Goal: Task Accomplishment & Management: Use online tool/utility

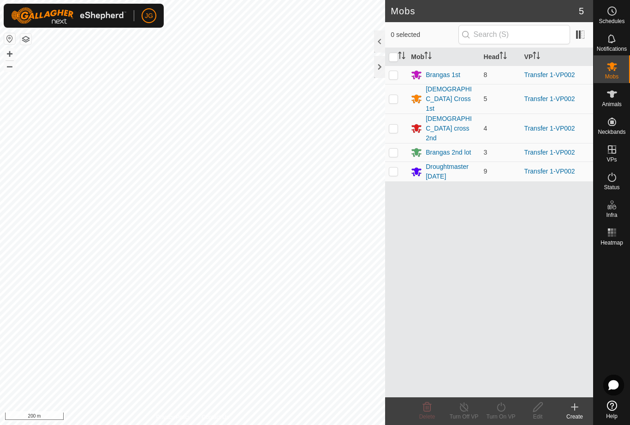
click at [391, 58] on input "checkbox" at bounding box center [393, 57] width 9 height 9
checkbox input "true"
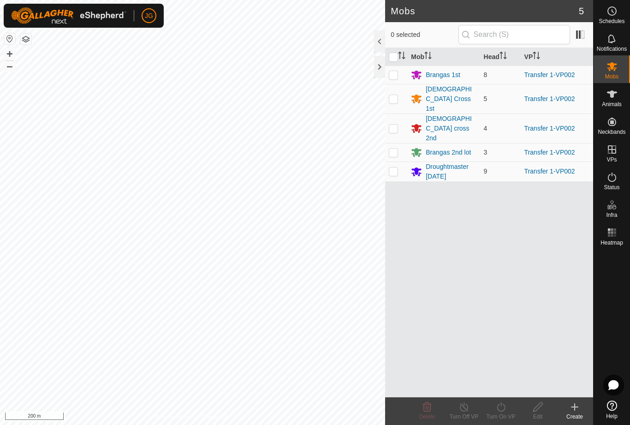
checkbox input "true"
click at [500, 406] on icon at bounding box center [502, 407] width 12 height 11
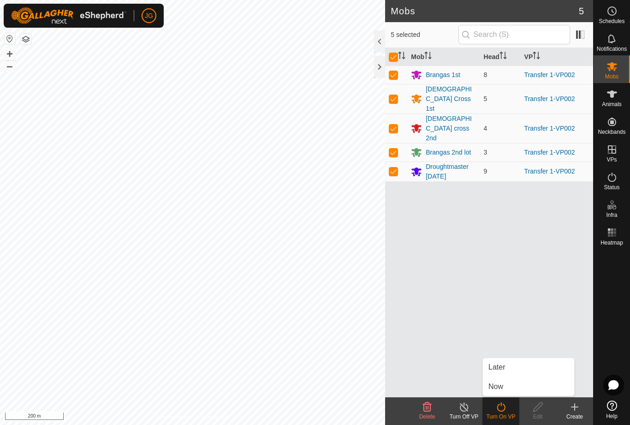
click at [507, 386] on link "Now" at bounding box center [528, 387] width 91 height 18
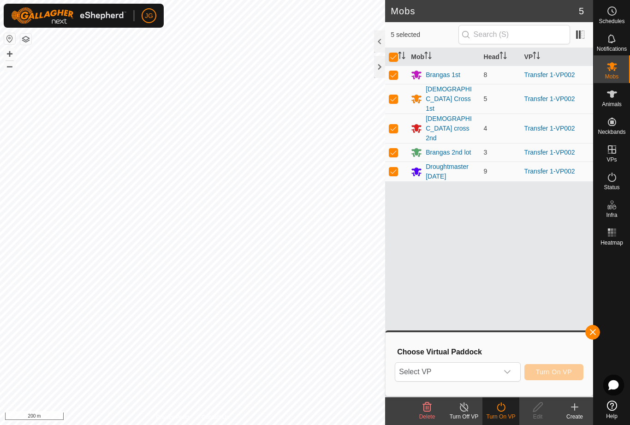
click at [507, 371] on icon "dropdown trigger" at bounding box center [507, 371] width 7 height 7
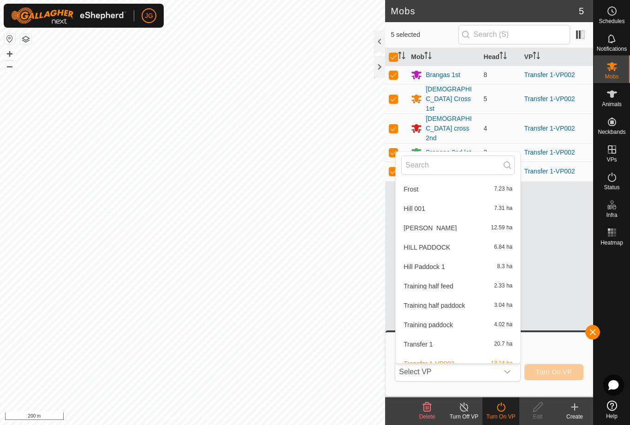
scroll to position [449, 0]
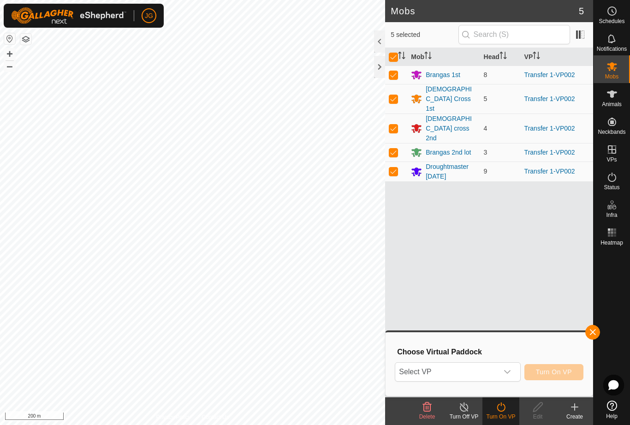
click at [510, 364] on div "dropdown trigger" at bounding box center [507, 372] width 18 height 18
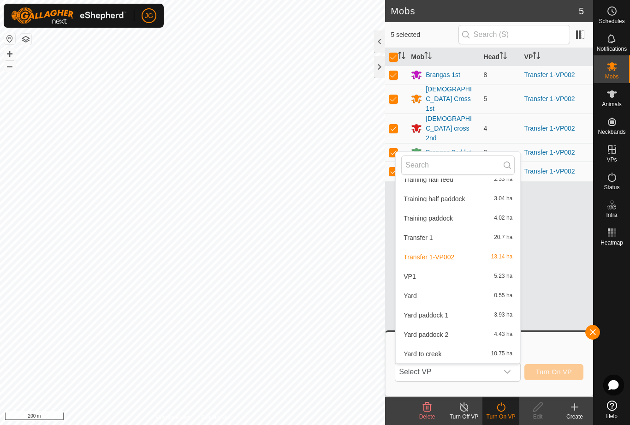
scroll to position [553, 0]
click at [437, 354] on span "Yard to creek" at bounding box center [423, 354] width 38 height 6
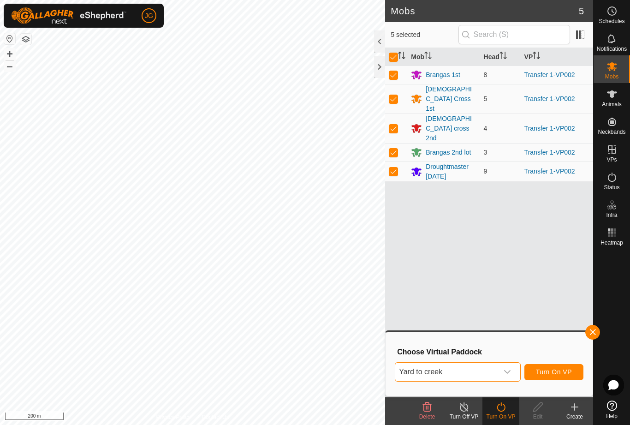
click at [508, 373] on icon "dropdown trigger" at bounding box center [507, 372] width 6 height 4
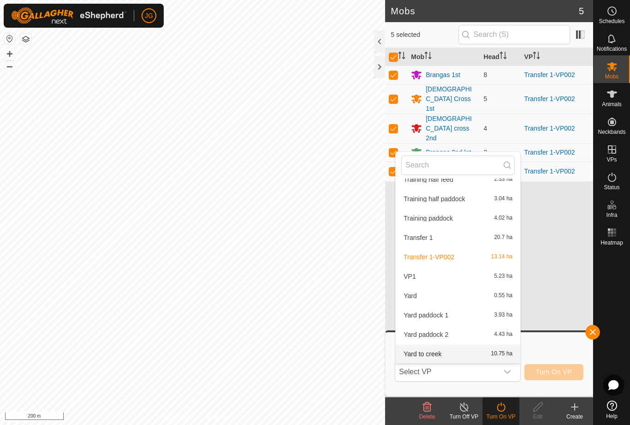
click at [596, 331] on span "button" at bounding box center [592, 332] width 7 height 7
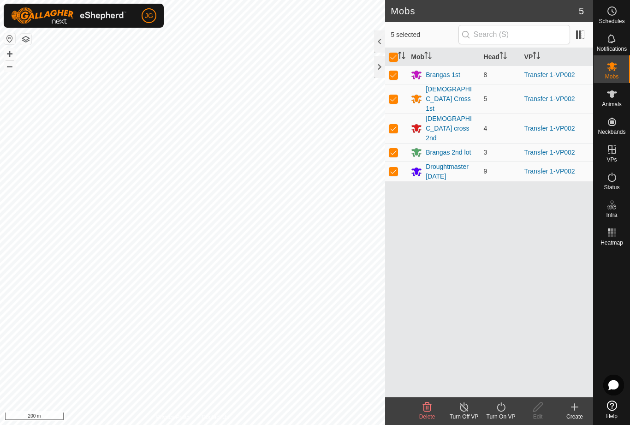
click at [400, 52] on icon "Activate to sort" at bounding box center [401, 55] width 7 height 7
click at [395, 53] on input "checkbox" at bounding box center [393, 57] width 9 height 9
checkbox input "false"
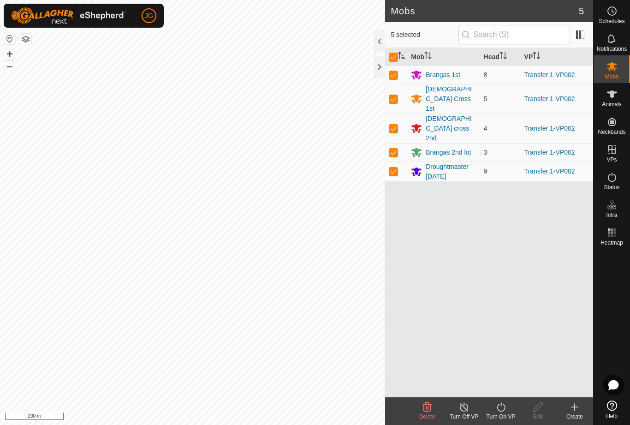
checkbox input "false"
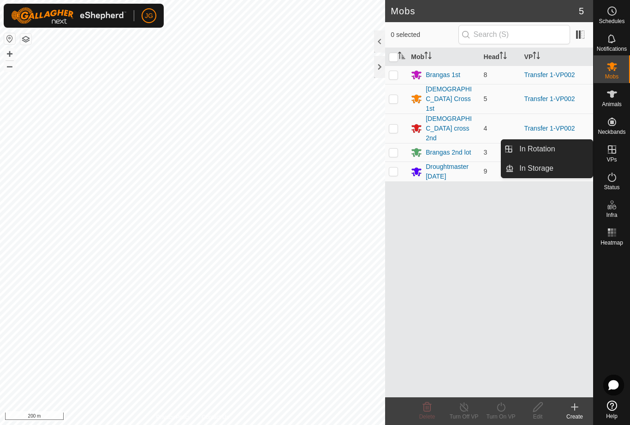
click at [553, 150] on span "In Rotation" at bounding box center [538, 149] width 36 height 11
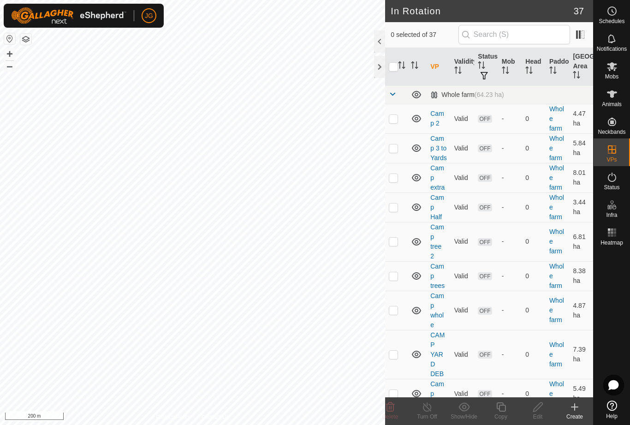
click at [539, 140] on link "In Rotation" at bounding box center [553, 149] width 79 height 18
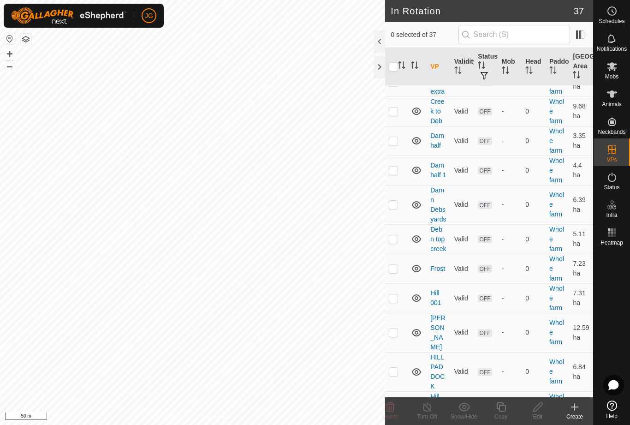
scroll to position [558, 0]
click at [396, 266] on p-checkbox at bounding box center [393, 267] width 9 height 7
click at [395, 264] on p-checkbox at bounding box center [393, 267] width 9 height 7
checkbox input "false"
click at [394, 300] on p-checkbox at bounding box center [393, 297] width 9 height 7
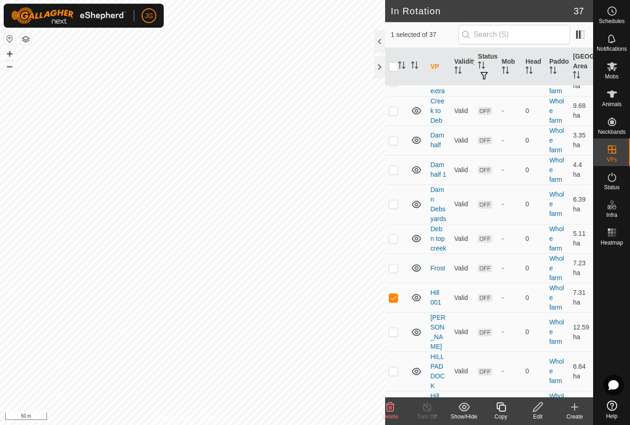
click at [397, 296] on p-checkbox at bounding box center [393, 297] width 9 height 7
checkbox input "false"
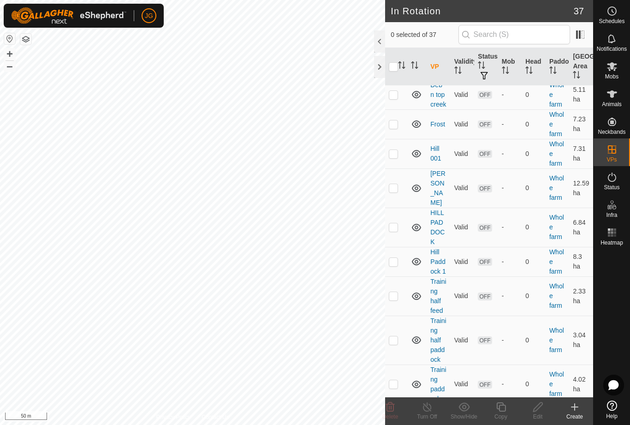
scroll to position [707, 0]
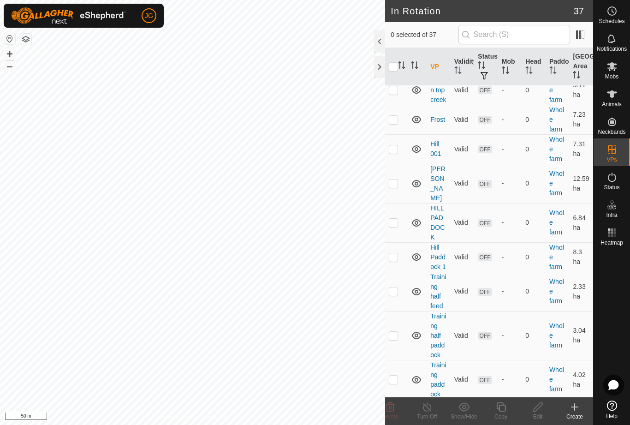
click at [394, 219] on p-checkbox at bounding box center [393, 222] width 9 height 7
click at [399, 215] on td at bounding box center [396, 222] width 22 height 39
checkbox input "false"
click at [397, 253] on p-checkbox at bounding box center [393, 256] width 9 height 7
click at [401, 248] on td at bounding box center [396, 257] width 22 height 30
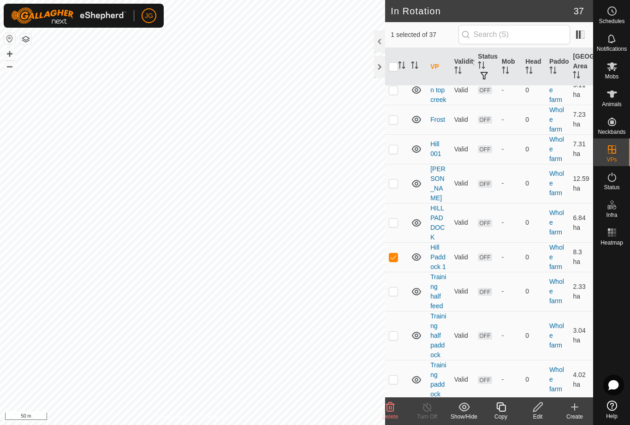
checkbox input "false"
click at [397, 288] on p-checkbox at bounding box center [393, 291] width 9 height 7
click at [396, 288] on p-checkbox at bounding box center [393, 291] width 9 height 7
checkbox input "false"
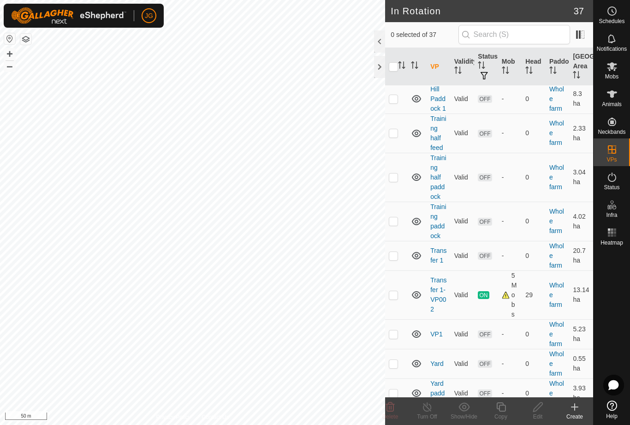
scroll to position [864, 0]
click at [391, 253] on p-checkbox at bounding box center [393, 256] width 9 height 7
checkbox input "true"
click at [400, 286] on td at bounding box center [396, 296] width 22 height 49
checkbox input "true"
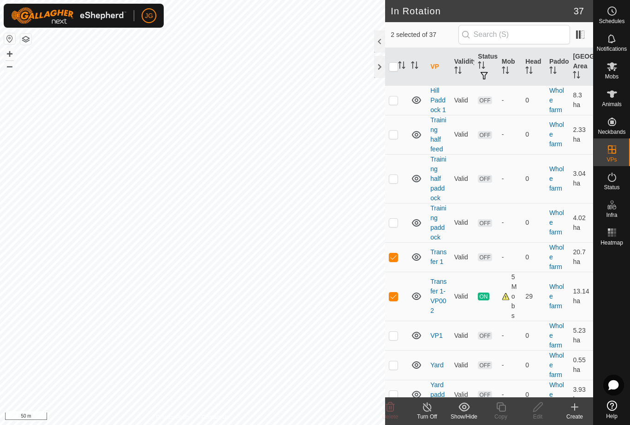
click at [397, 332] on p-checkbox at bounding box center [393, 335] width 9 height 7
checkbox input "true"
click at [398, 360] on td at bounding box center [396, 365] width 22 height 30
checkbox input "true"
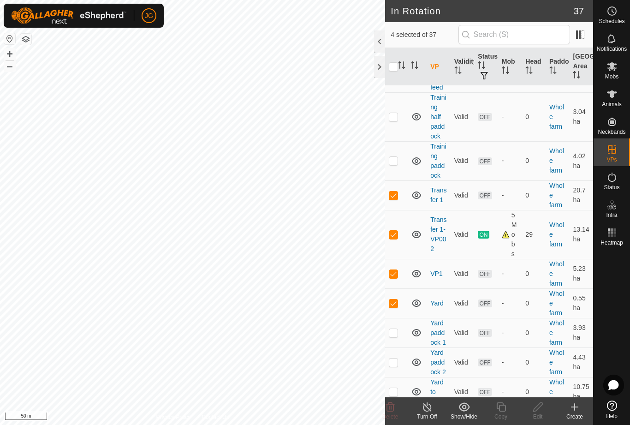
scroll to position [925, 0]
click at [396, 330] on p-checkbox at bounding box center [393, 333] width 9 height 7
checkbox input "true"
click at [395, 359] on td at bounding box center [396, 363] width 22 height 30
checkbox input "true"
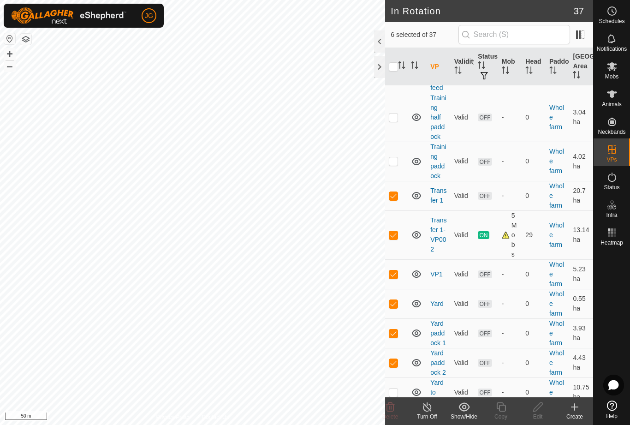
click at [395, 389] on p-checkbox at bounding box center [393, 392] width 9 height 7
checkbox input "true"
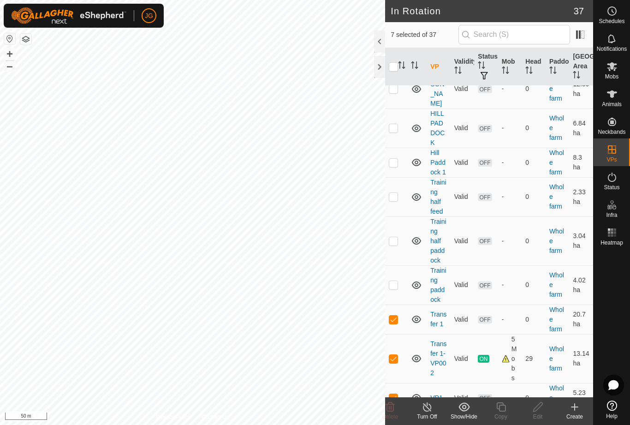
scroll to position [800, 0]
click at [398, 282] on p-checkbox at bounding box center [393, 285] width 9 height 7
checkbox input "true"
click at [396, 239] on p-checkbox at bounding box center [393, 242] width 9 height 7
checkbox input "true"
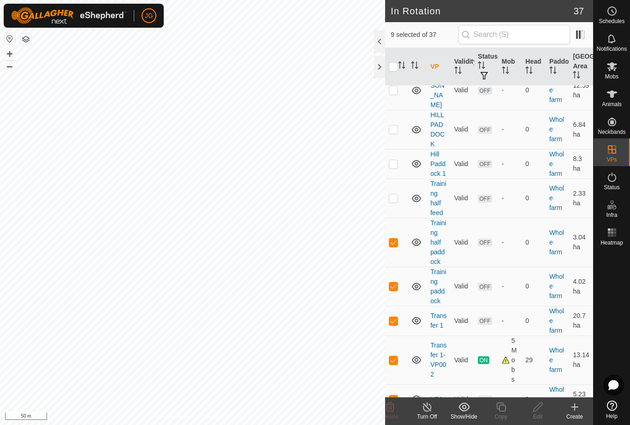
click at [397, 194] on p-checkbox at bounding box center [393, 197] width 9 height 7
checkbox input "true"
click at [394, 160] on p-checkbox at bounding box center [393, 163] width 9 height 7
checkbox input "true"
click at [399, 117] on td at bounding box center [396, 129] width 22 height 39
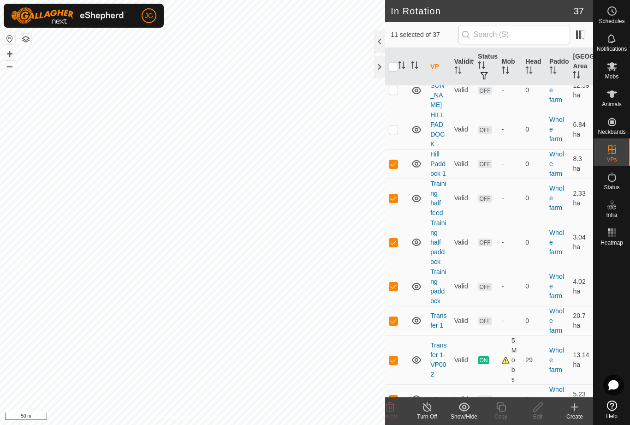
checkbox input "true"
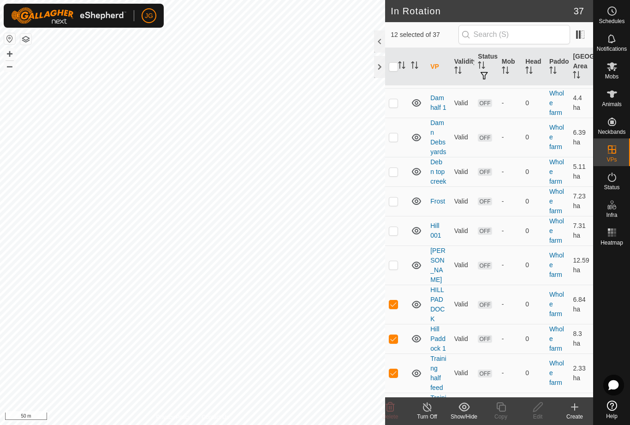
scroll to position [626, 0]
click at [392, 260] on p-checkbox at bounding box center [393, 263] width 9 height 7
checkbox input "true"
click at [395, 232] on p-checkbox at bounding box center [393, 229] width 9 height 7
checkbox input "true"
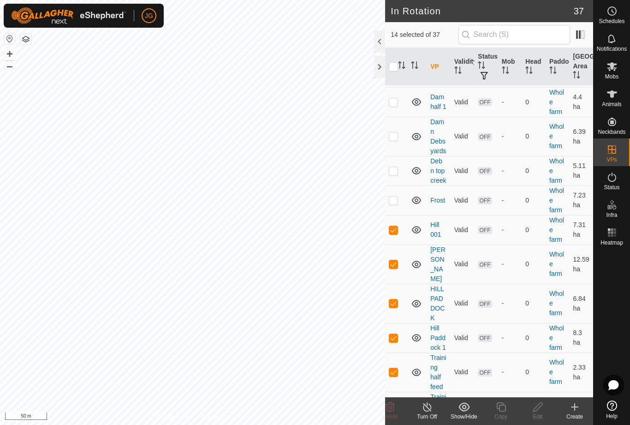
click at [396, 195] on td at bounding box center [396, 201] width 22 height 30
checkbox input "true"
click at [398, 171] on p-checkbox at bounding box center [393, 170] width 9 height 7
checkbox input "true"
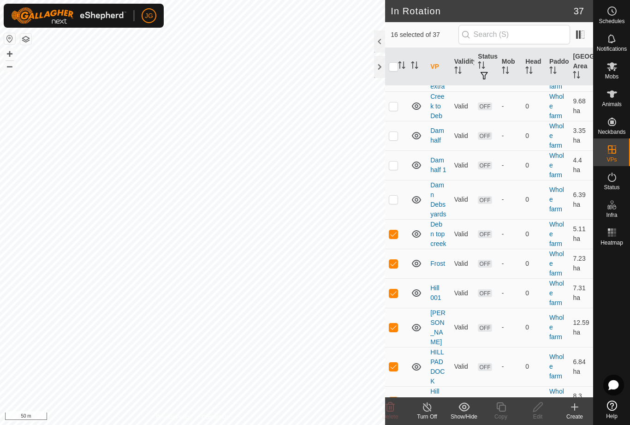
scroll to position [562, 0]
click at [391, 200] on p-checkbox at bounding box center [393, 200] width 9 height 7
checkbox input "true"
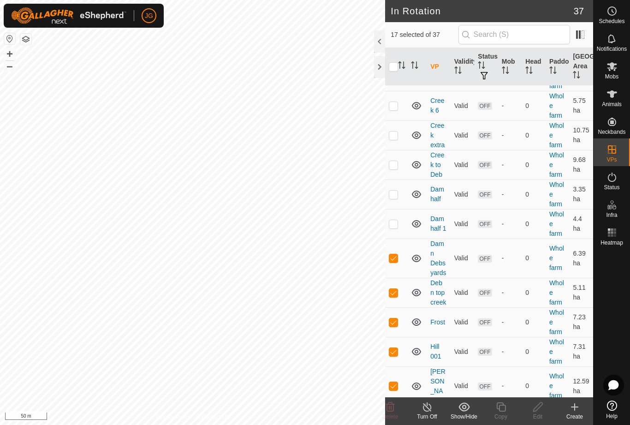
scroll to position [504, 0]
click at [396, 222] on p-checkbox at bounding box center [393, 224] width 9 height 7
checkbox input "true"
click at [391, 191] on p-checkbox at bounding box center [393, 194] width 9 height 7
checkbox input "true"
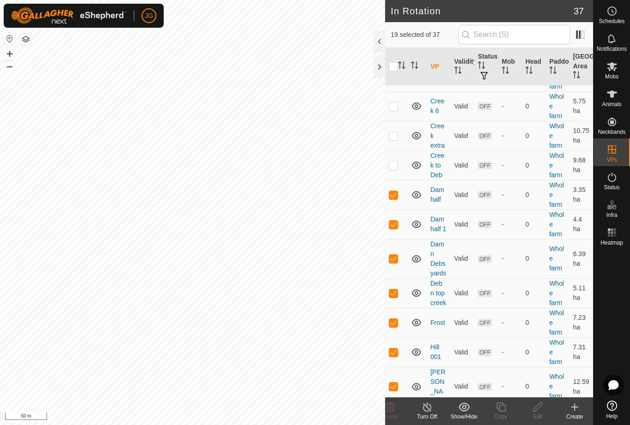
click at [393, 166] on p-checkbox at bounding box center [393, 165] width 9 height 7
checkbox input "true"
click at [394, 132] on p-checkbox at bounding box center [393, 135] width 9 height 7
checkbox input "true"
click at [393, 62] on input "checkbox" at bounding box center [393, 66] width 9 height 9
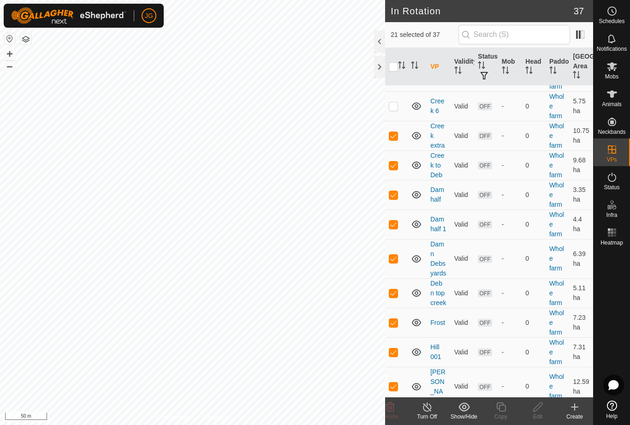
checkbox input "true"
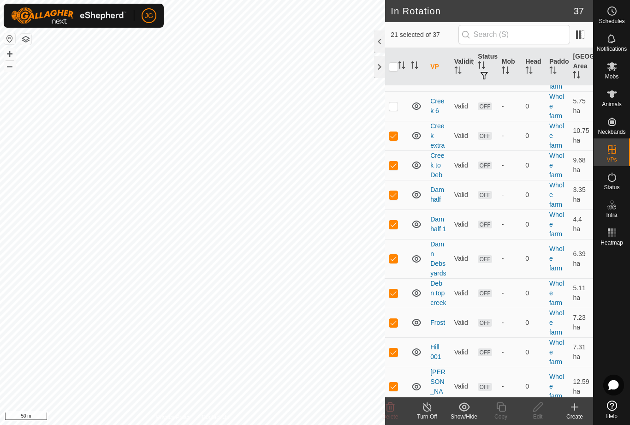
checkbox input "true"
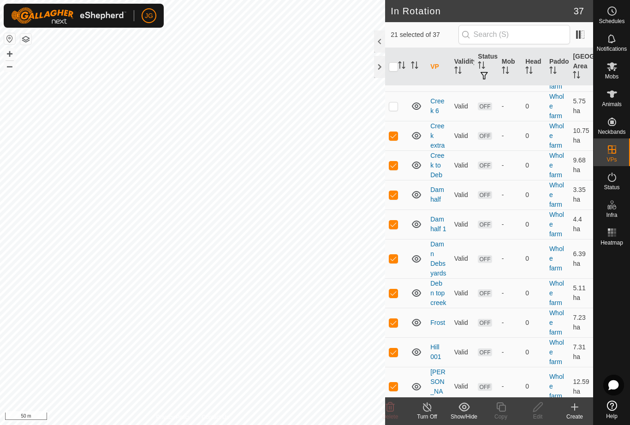
checkbox input "true"
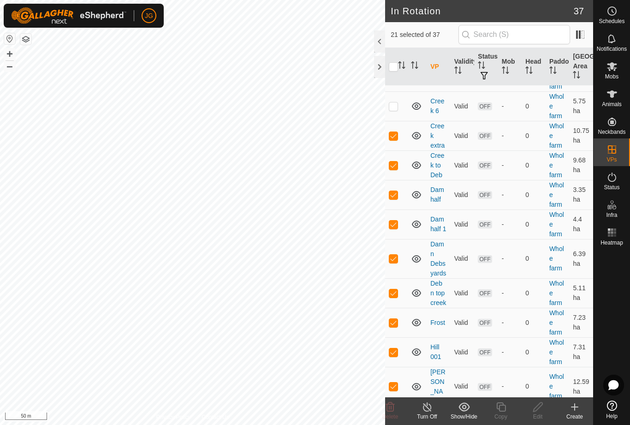
checkbox input "true"
click at [395, 68] on input "checkbox" at bounding box center [393, 66] width 9 height 9
checkbox input "false"
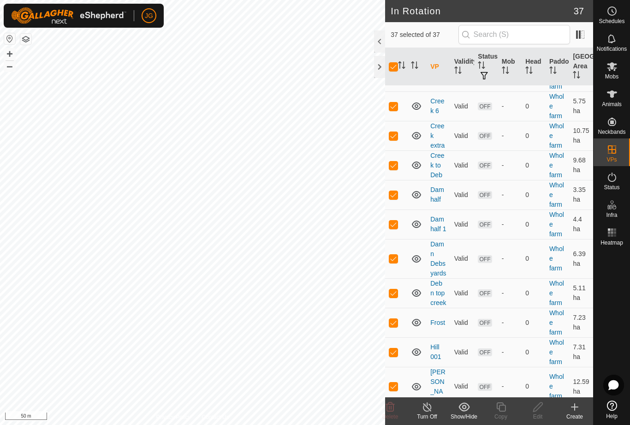
checkbox input "false"
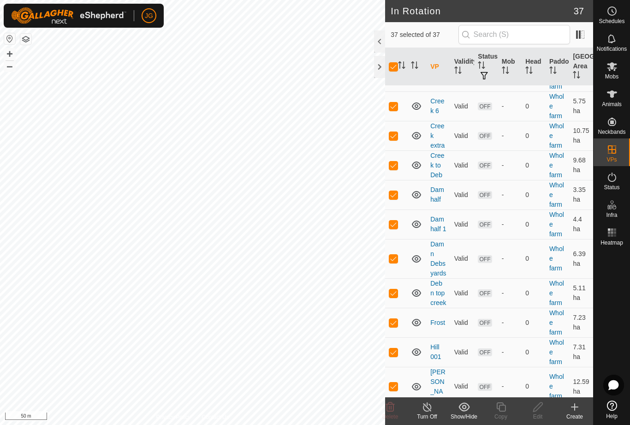
checkbox input "false"
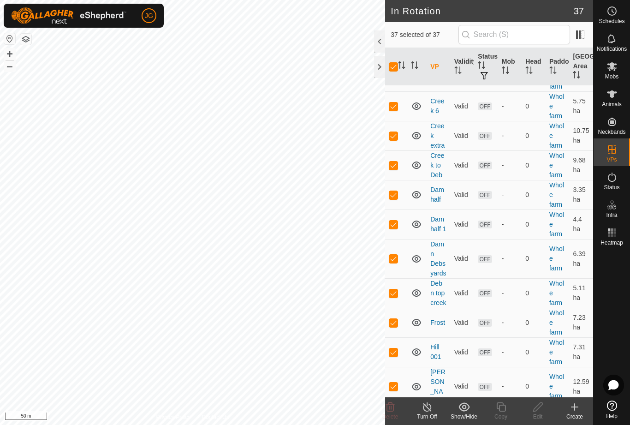
checkbox input "false"
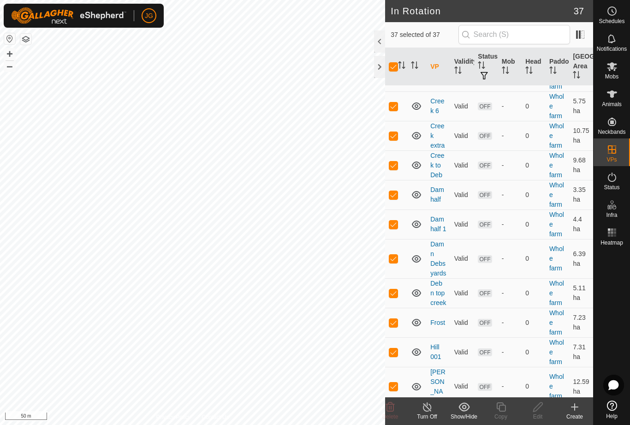
checkbox input "false"
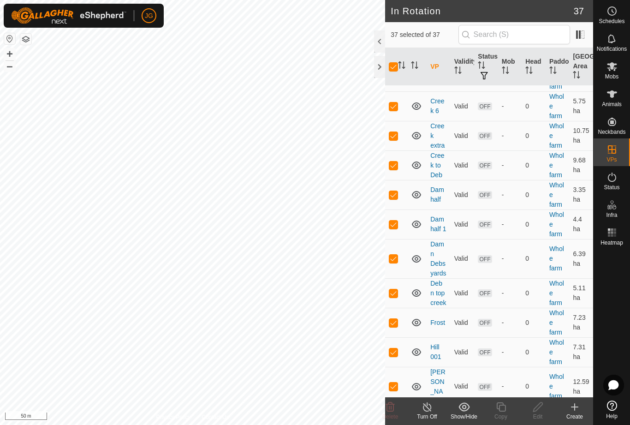
checkbox input "false"
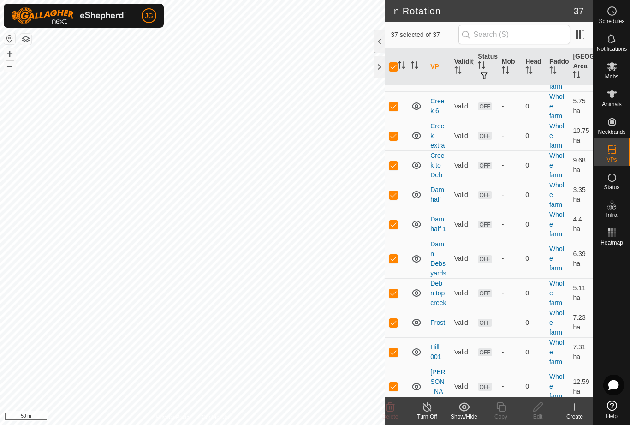
checkbox input "false"
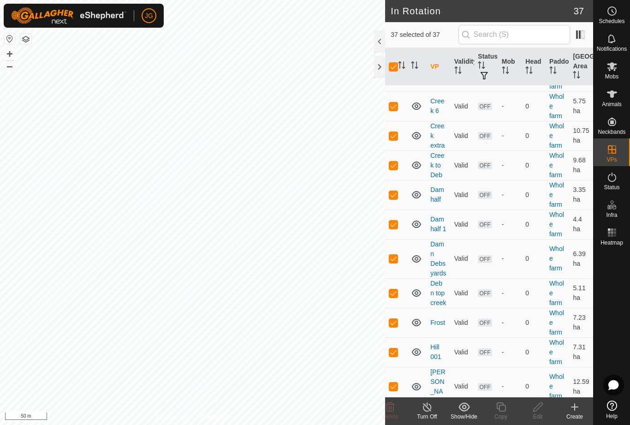
checkbox input "false"
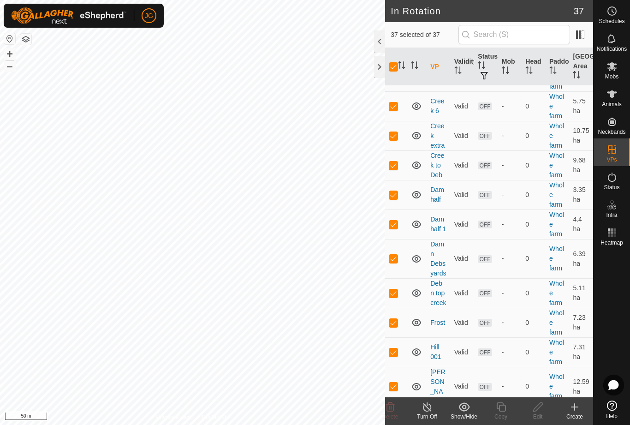
checkbox input "false"
click at [397, 168] on p-checkbox at bounding box center [393, 165] width 9 height 7
click at [398, 162] on p-checkbox at bounding box center [393, 165] width 9 height 7
checkbox input "false"
click at [399, 195] on td at bounding box center [396, 195] width 22 height 30
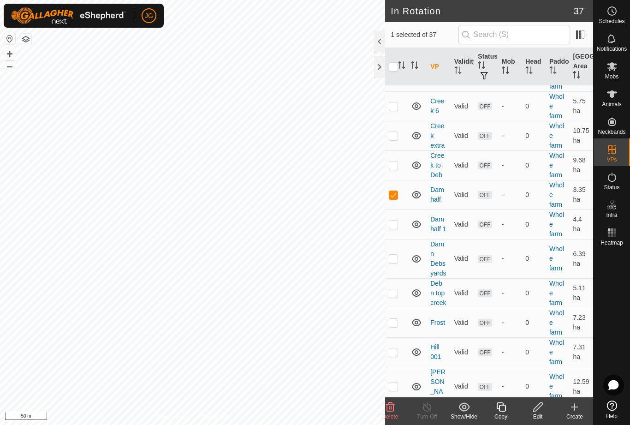
click at [396, 193] on p-checkbox at bounding box center [393, 194] width 9 height 7
checkbox input "false"
click at [396, 135] on p-checkbox at bounding box center [393, 135] width 9 height 7
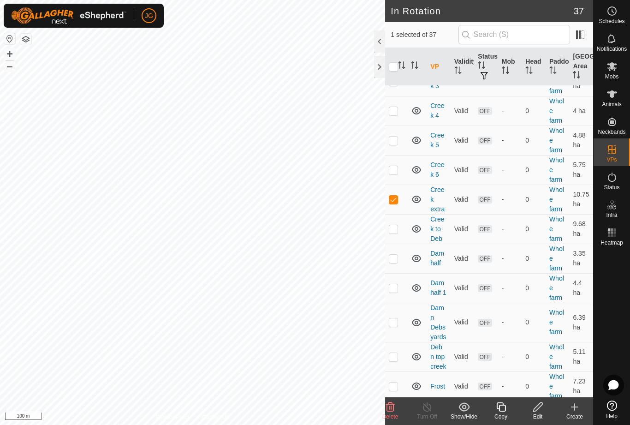
scroll to position [435, 0]
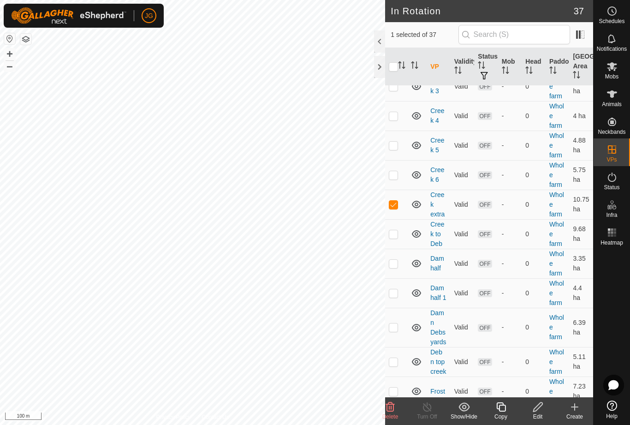
click at [396, 205] on p-checkbox at bounding box center [393, 204] width 9 height 7
checkbox input "false"
click at [616, 65] on icon at bounding box center [612, 66] width 10 height 9
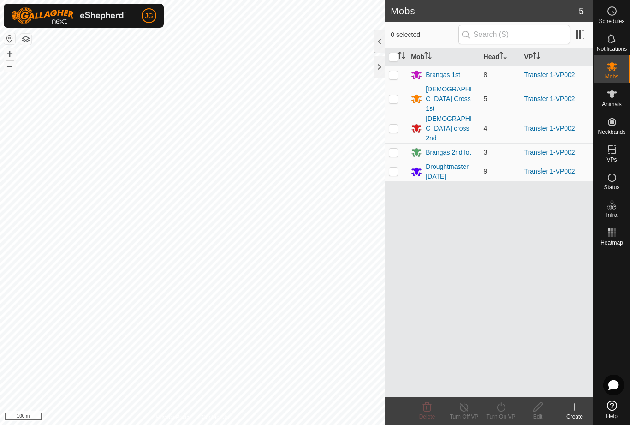
click at [392, 55] on input "checkbox" at bounding box center [393, 57] width 9 height 9
checkbox input "true"
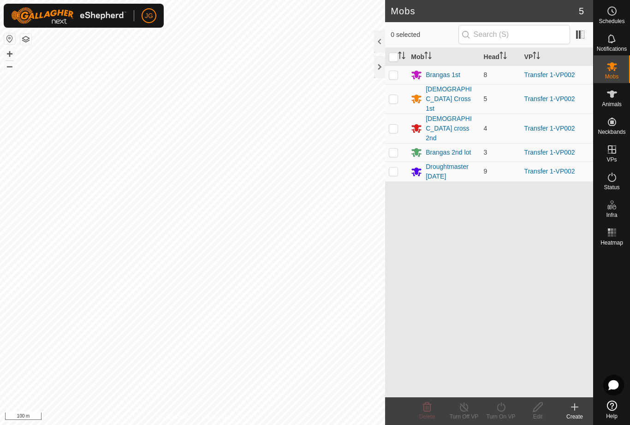
checkbox input "true"
click at [496, 410] on icon at bounding box center [502, 407] width 12 height 11
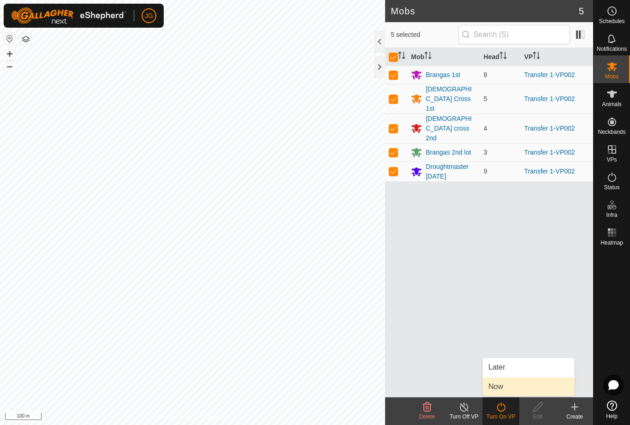
click at [509, 387] on link "Now" at bounding box center [528, 387] width 91 height 18
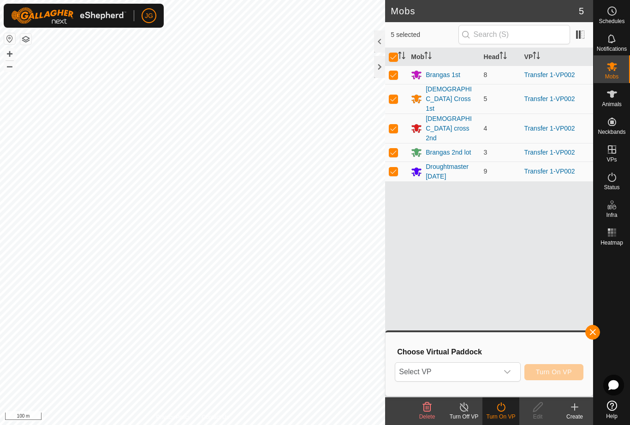
click at [510, 373] on icon "dropdown trigger" at bounding box center [507, 371] width 7 height 7
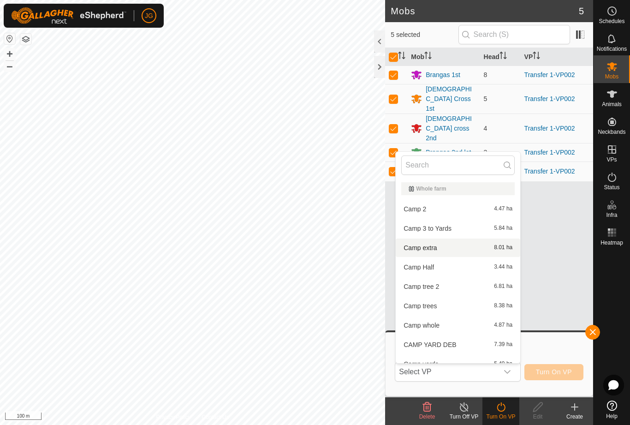
click at [433, 244] on div "Camp extra 8.01 ha" at bounding box center [459, 247] width 114 height 11
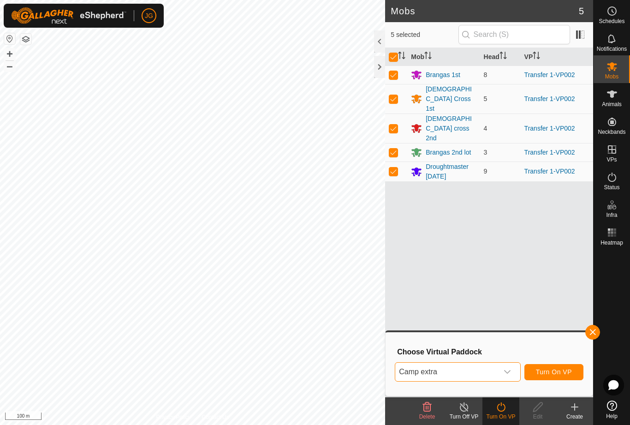
click at [509, 366] on div "dropdown trigger" at bounding box center [507, 372] width 18 height 18
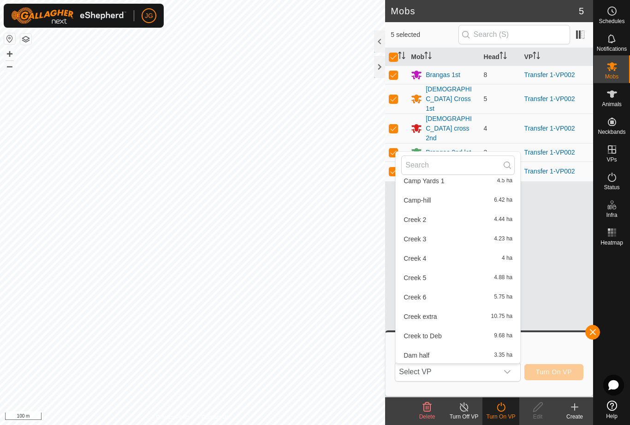
scroll to position [206, 0]
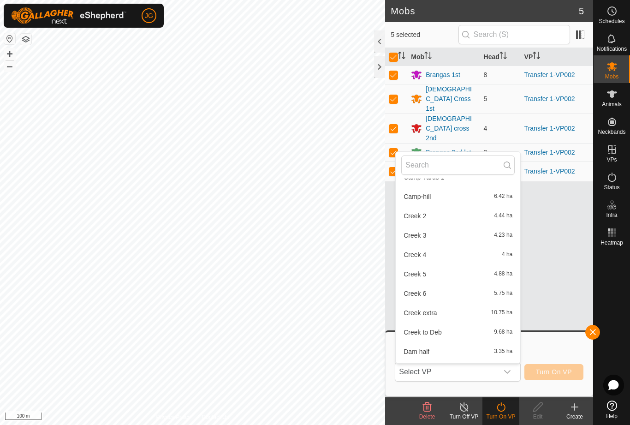
click at [426, 317] on div "Creek extra 10.75 ha" at bounding box center [459, 312] width 114 height 11
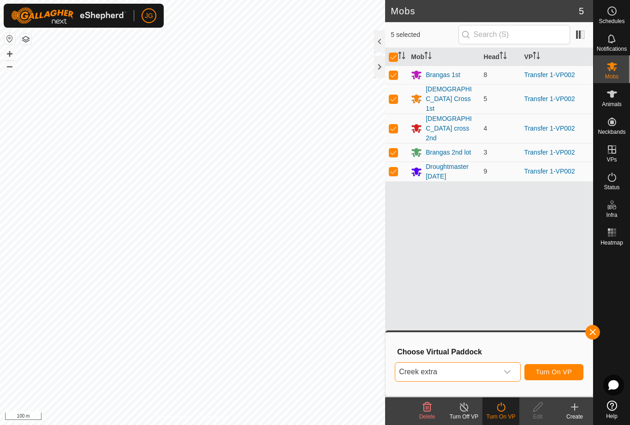
click at [558, 370] on span "Turn On VP" at bounding box center [554, 371] width 36 height 7
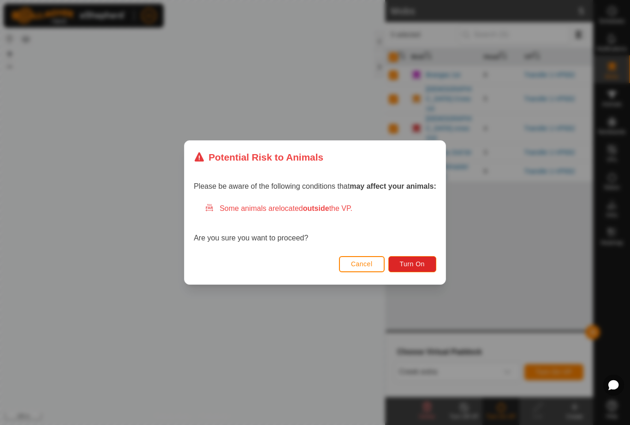
click at [416, 271] on button "Turn On" at bounding box center [413, 264] width 48 height 16
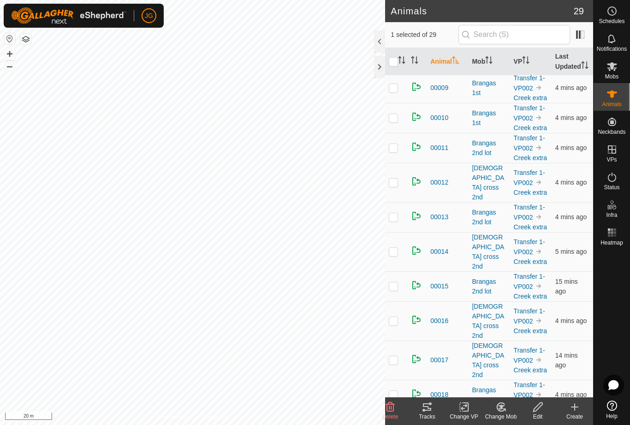
scroll to position [558, 0]
checkbox input "false"
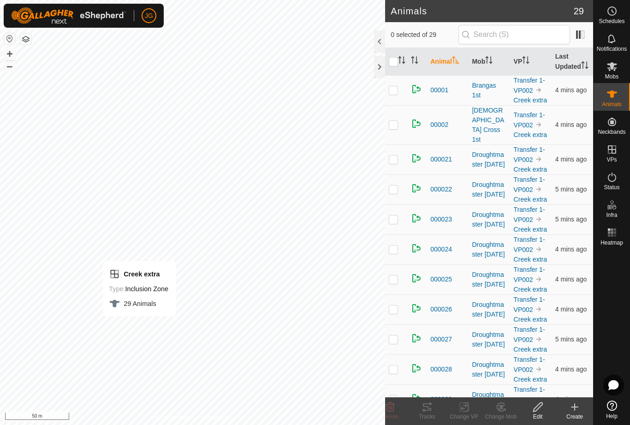
scroll to position [0, 0]
click at [615, 69] on icon at bounding box center [612, 66] width 10 height 9
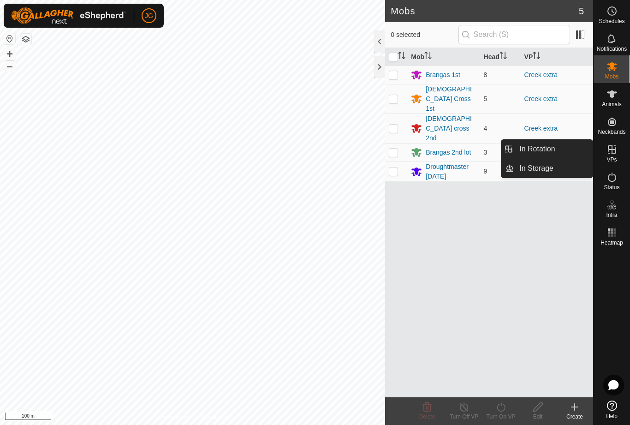
click at [570, 146] on link "In Rotation" at bounding box center [553, 149] width 79 height 18
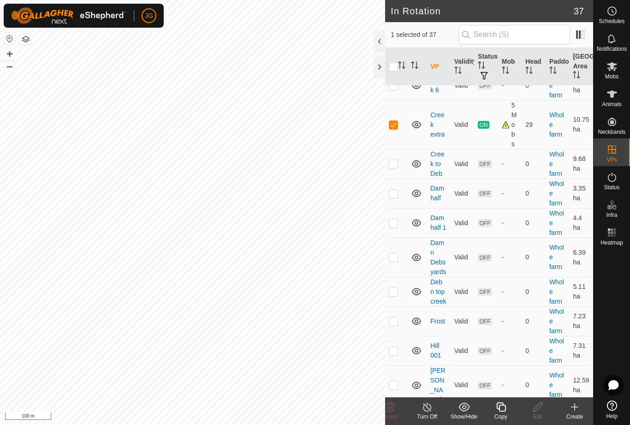
scroll to position [526, 0]
click at [396, 121] on p-checkbox at bounding box center [393, 123] width 9 height 7
checkbox input "false"
